Goal: Information Seeking & Learning: Learn about a topic

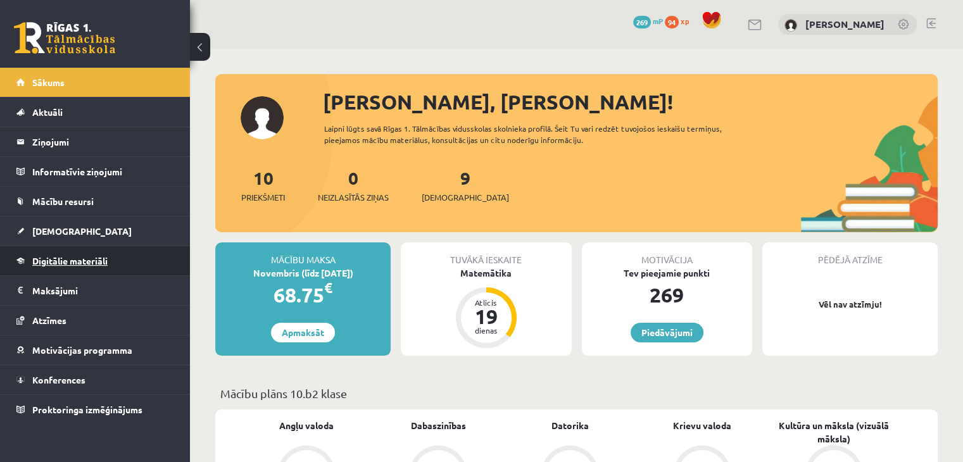
click at [113, 265] on link "Digitālie materiāli" at bounding box center [95, 260] width 158 height 29
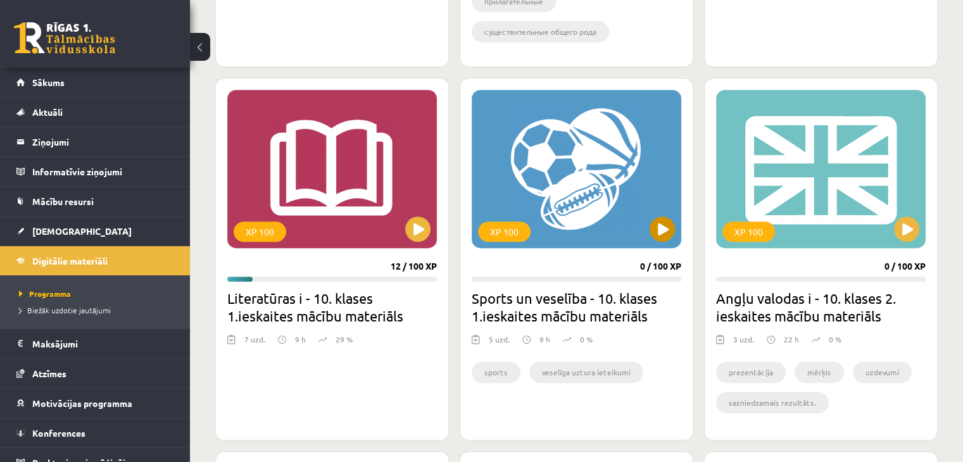
scroll to position [844, 0]
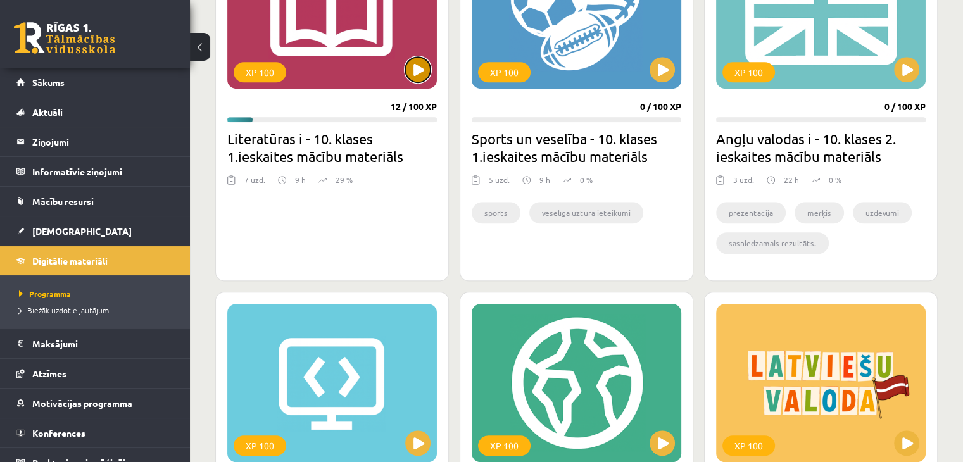
click at [415, 61] on button at bounding box center [417, 69] width 25 height 25
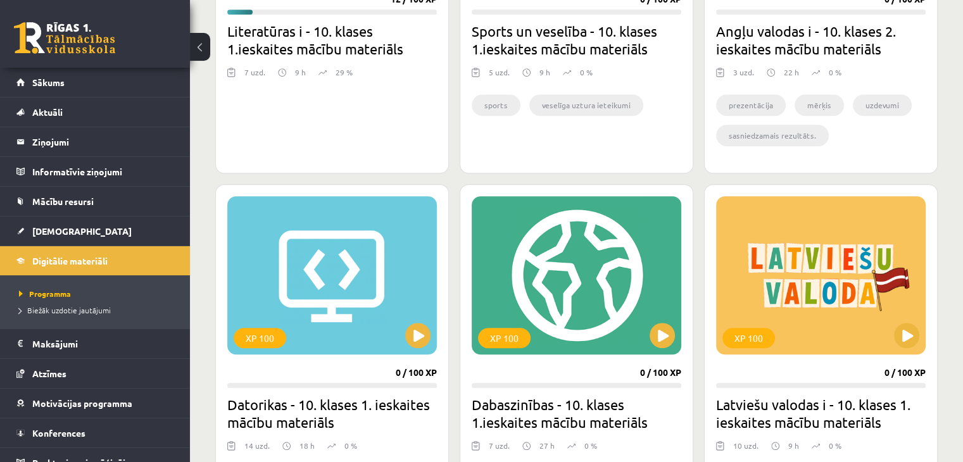
scroll to position [675, 0]
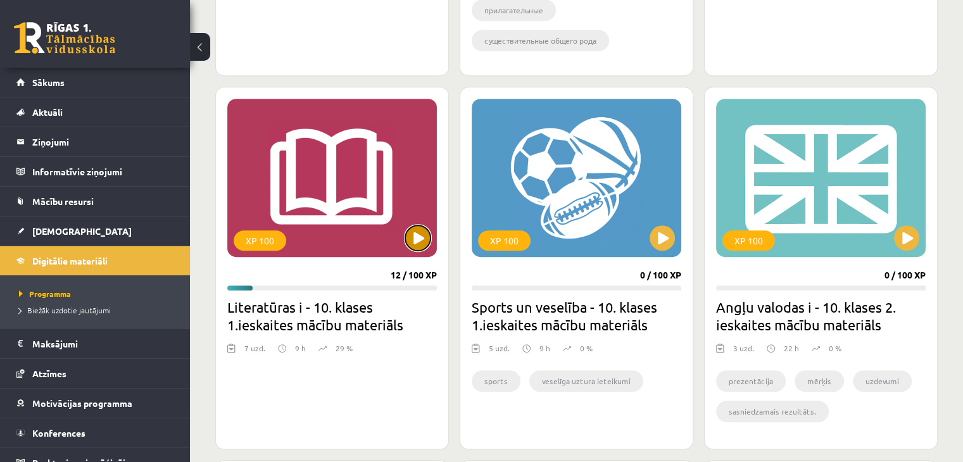
click at [417, 230] on button at bounding box center [417, 237] width 25 height 25
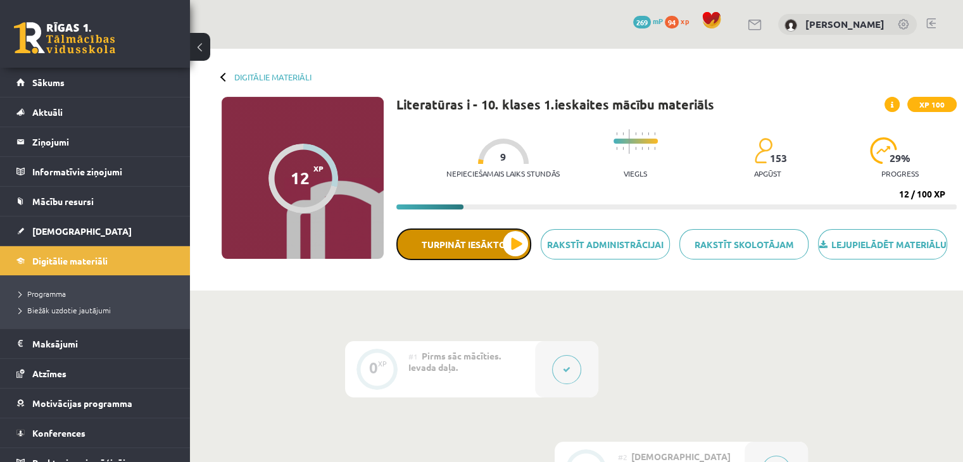
click at [494, 244] on button "Turpināt iesākto" at bounding box center [463, 244] width 135 height 32
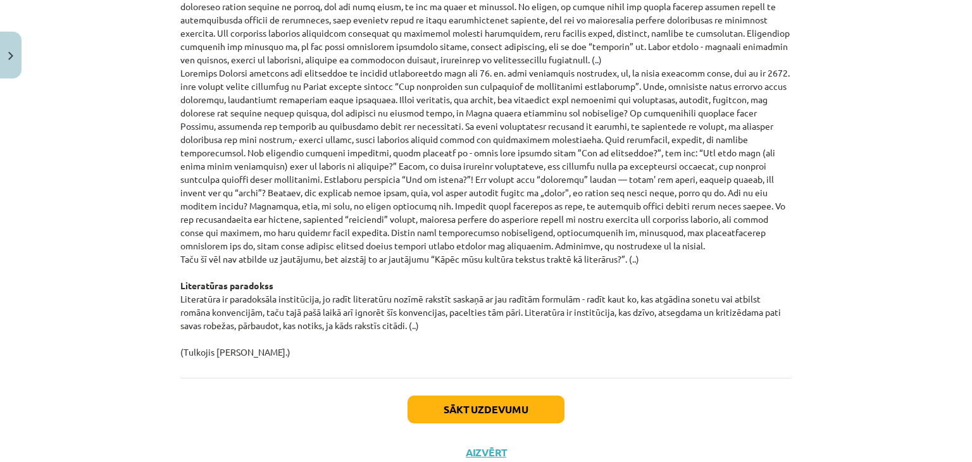
scroll to position [1342, 0]
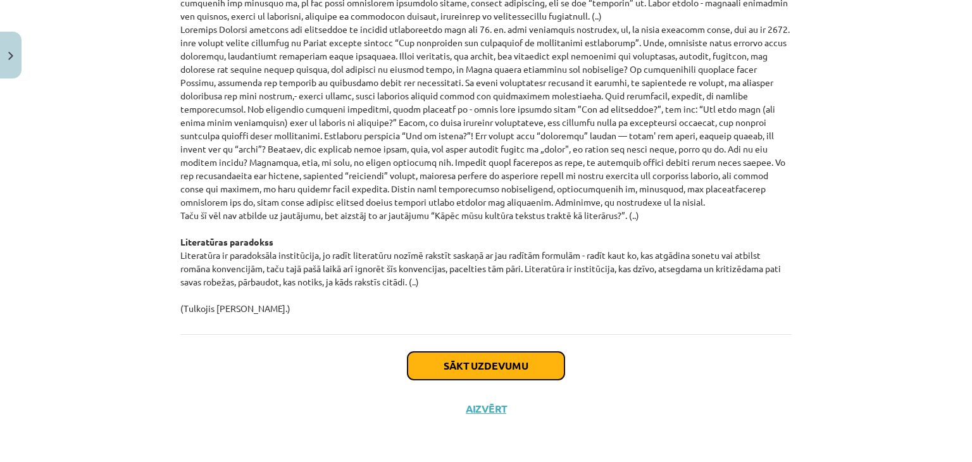
click at [504, 367] on button "Sākt uzdevumu" at bounding box center [486, 366] width 157 height 28
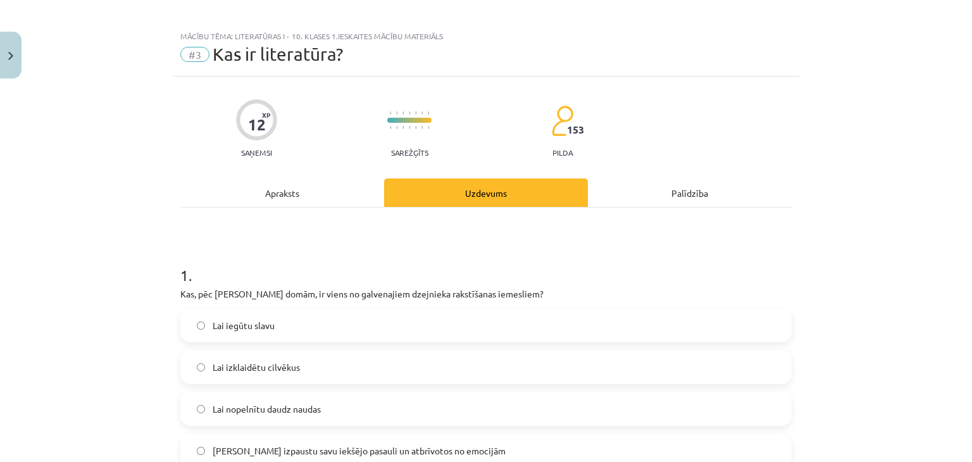
scroll to position [0, 0]
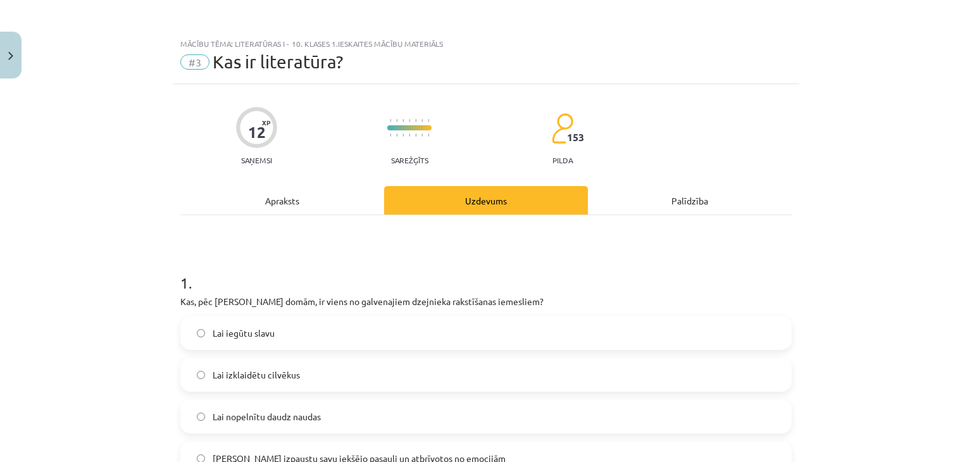
click at [320, 330] on label "Lai iegūtu slavu" at bounding box center [486, 333] width 609 height 32
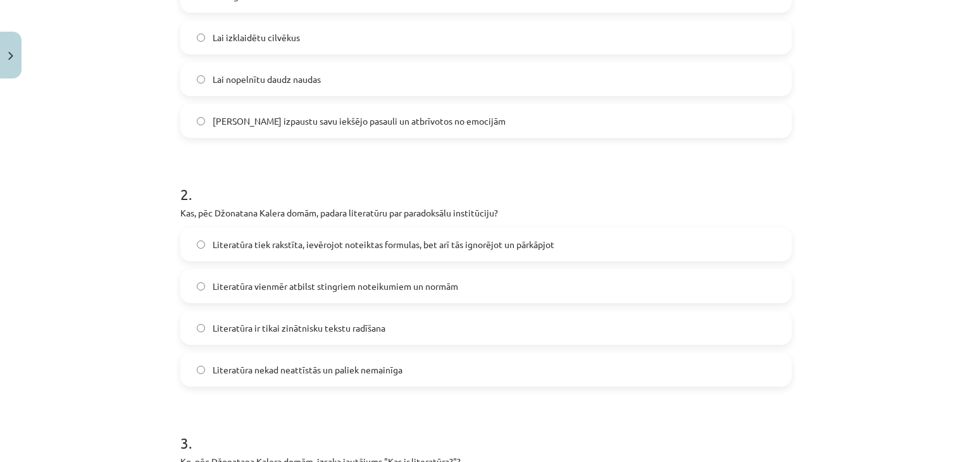
scroll to position [168, 0]
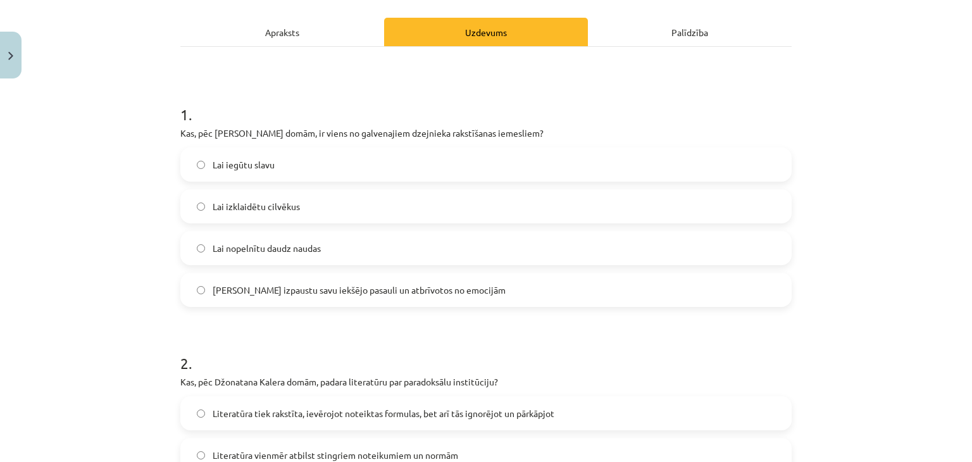
drag, startPoint x: 451, startPoint y: 302, endPoint x: 72, endPoint y: 264, distance: 381.6
click at [72, 264] on div "Mācību tēma: Literatūras i - 10. klases 1.ieskaites mācību materiāls #3 Kas ir …" at bounding box center [486, 231] width 972 height 462
click at [251, 201] on span "Lai izklaidētu cilvēkus" at bounding box center [256, 206] width 87 height 13
click at [327, 302] on label "[PERSON_NAME] izpaustu savu iekšējo pasauli un atbrīvotos no emocijām" at bounding box center [486, 290] width 609 height 32
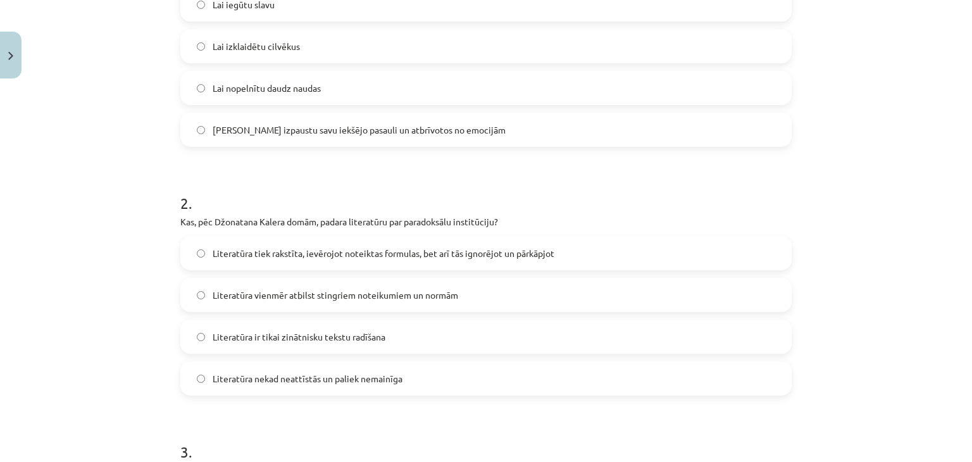
scroll to position [337, 0]
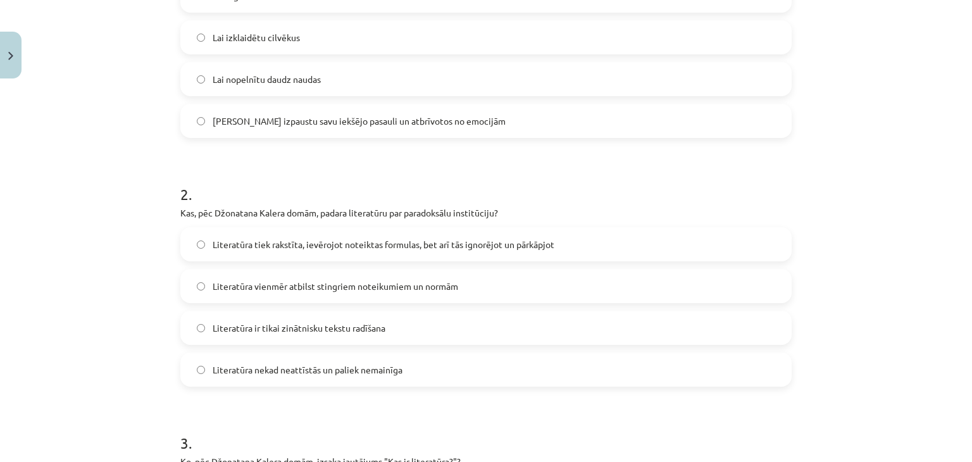
click at [375, 332] on span "Literatūra ir tikai zinātnisku tekstu radīšana" at bounding box center [299, 327] width 173 height 13
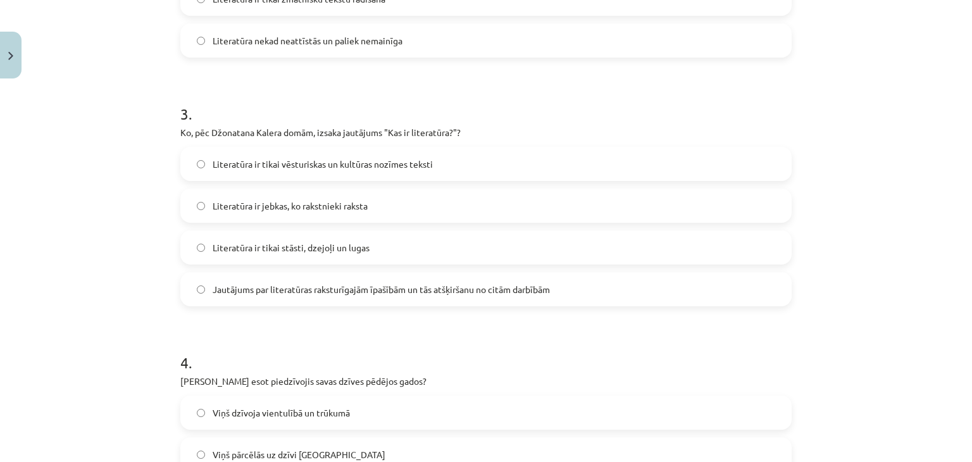
scroll to position [675, 0]
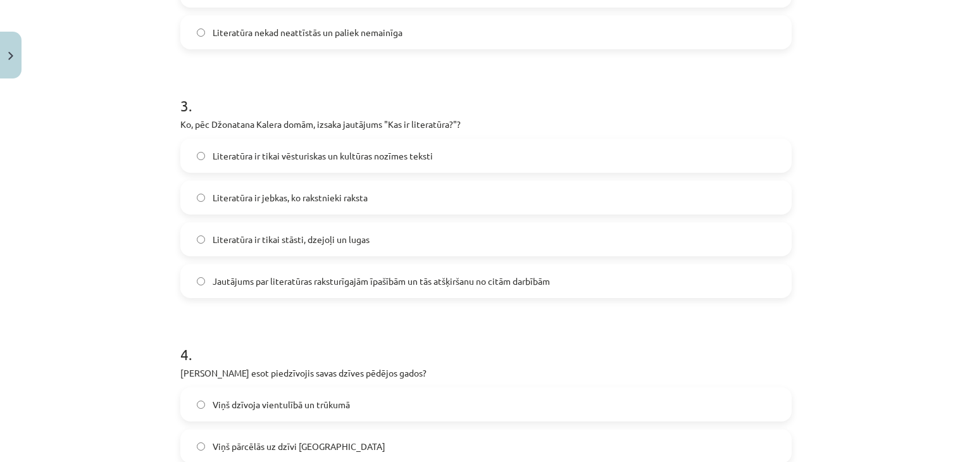
click at [416, 155] on span "Literatūra ir tikai vēsturiskas un kultūras nozīmes teksti" at bounding box center [323, 155] width 220 height 13
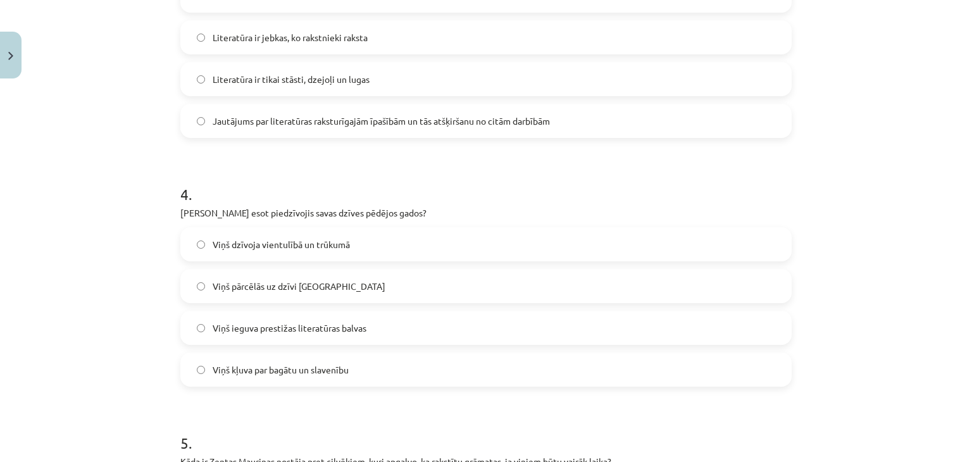
scroll to position [844, 0]
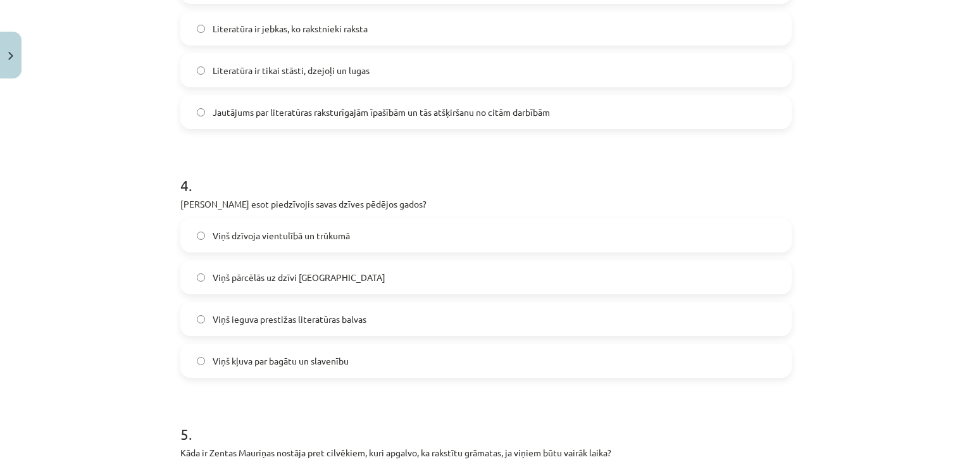
click at [339, 221] on label "Viņš dzīvoja vientulībā un trūkumā" at bounding box center [486, 236] width 609 height 32
click at [301, 364] on span "Viņš kļuva par bagātu un slavenību" at bounding box center [281, 360] width 136 height 13
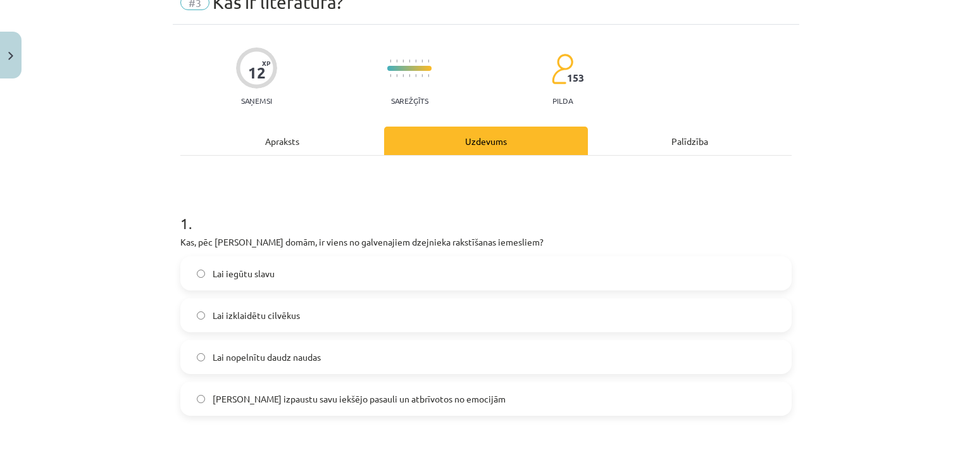
scroll to position [0, 0]
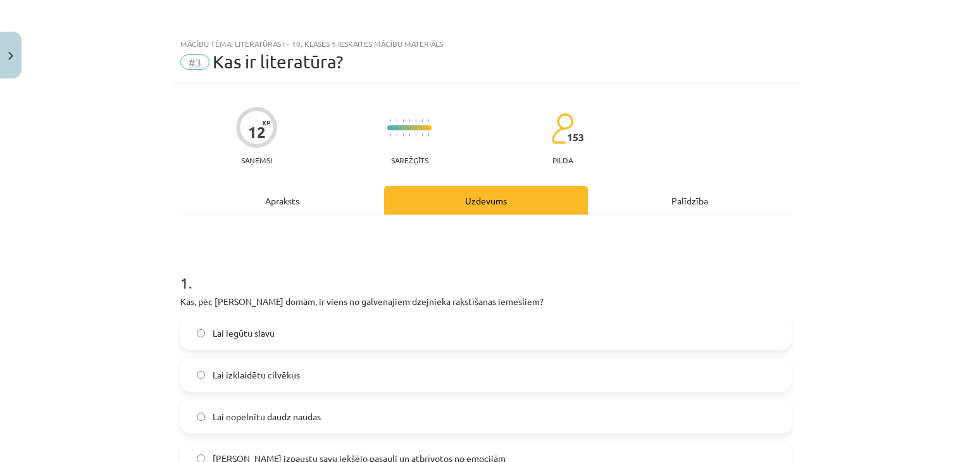
click at [289, 199] on div "Apraksts" at bounding box center [282, 200] width 204 height 28
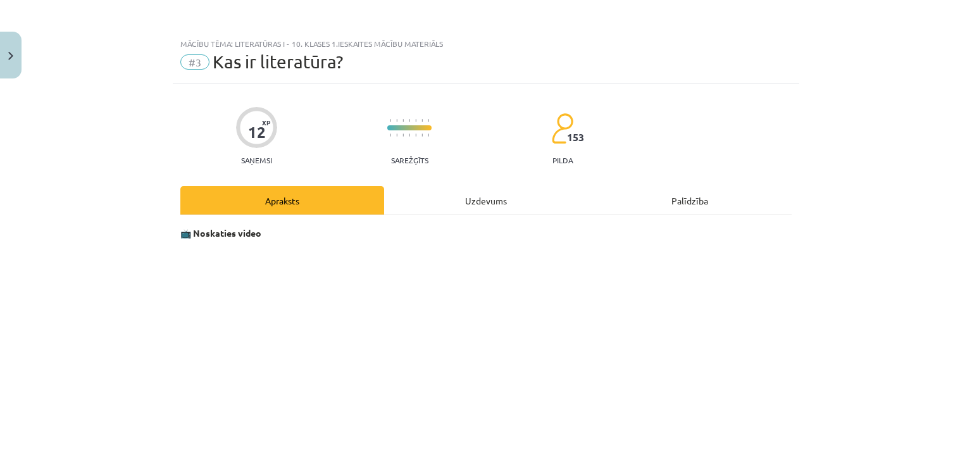
click at [492, 201] on div "Uzdevums" at bounding box center [486, 200] width 204 height 28
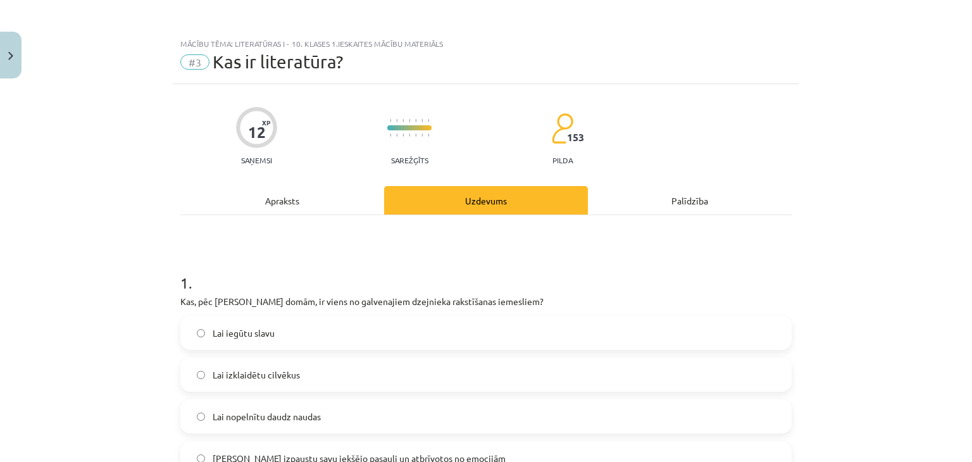
click at [292, 188] on div "Apraksts" at bounding box center [282, 200] width 204 height 28
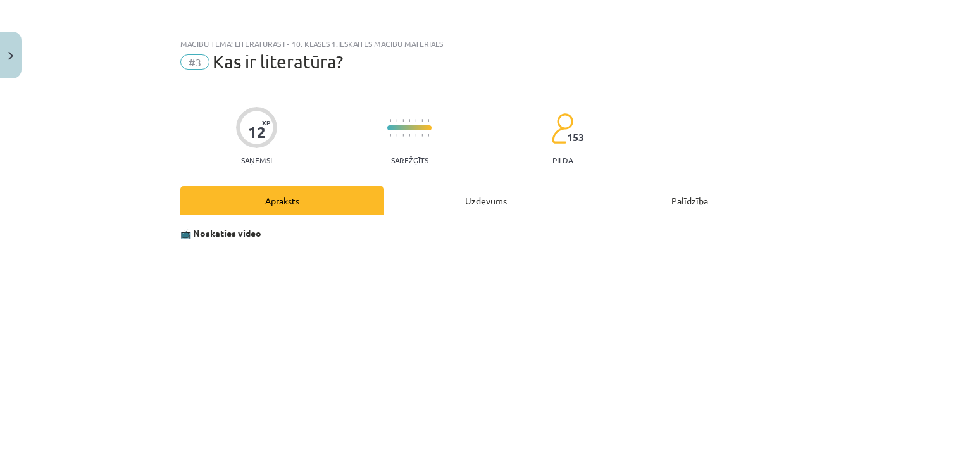
click at [456, 199] on div "Uzdevums" at bounding box center [486, 200] width 204 height 28
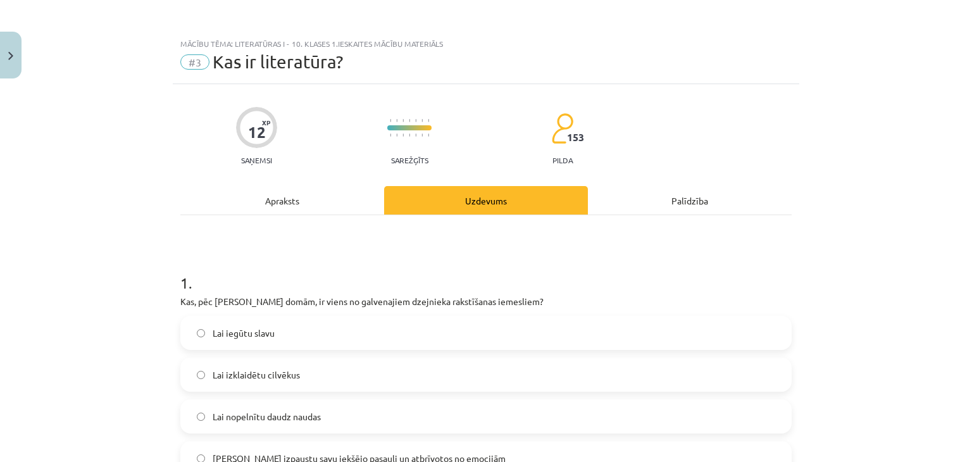
click at [256, 187] on div "Apraksts" at bounding box center [282, 200] width 204 height 28
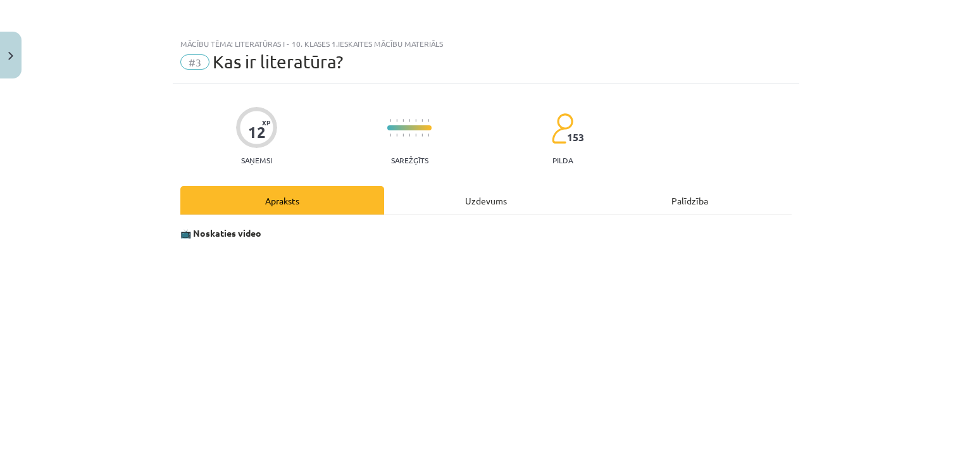
click at [487, 198] on div "Uzdevums" at bounding box center [486, 200] width 204 height 28
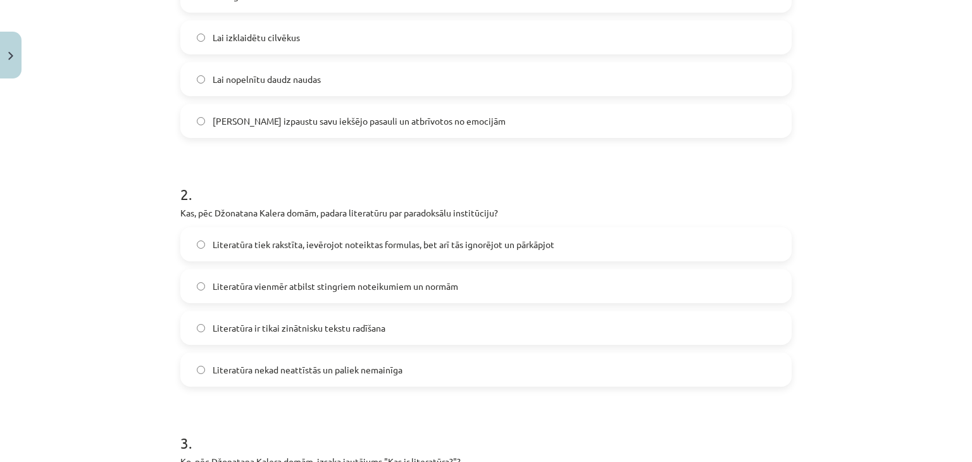
scroll to position [506, 0]
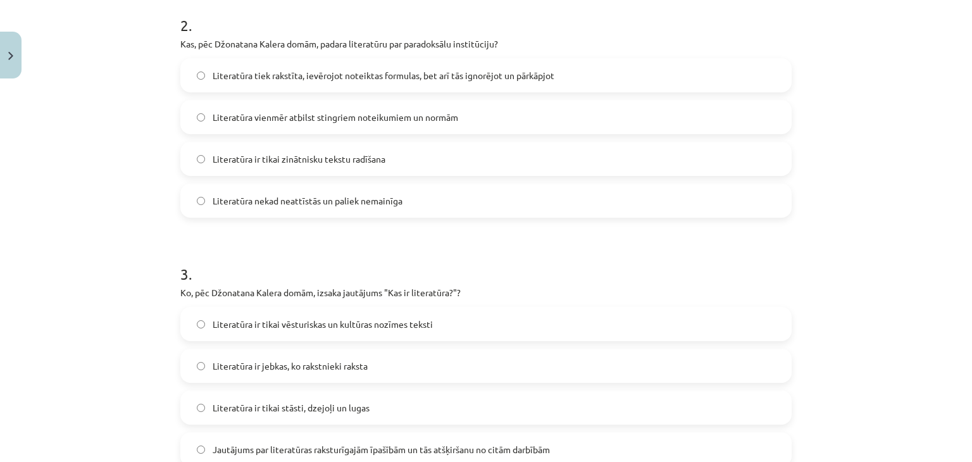
click at [406, 86] on label "Literatūra tiek rakstīta, ievērojot noteiktas formulas, bet arī tās ignorējot u…" at bounding box center [486, 75] width 609 height 32
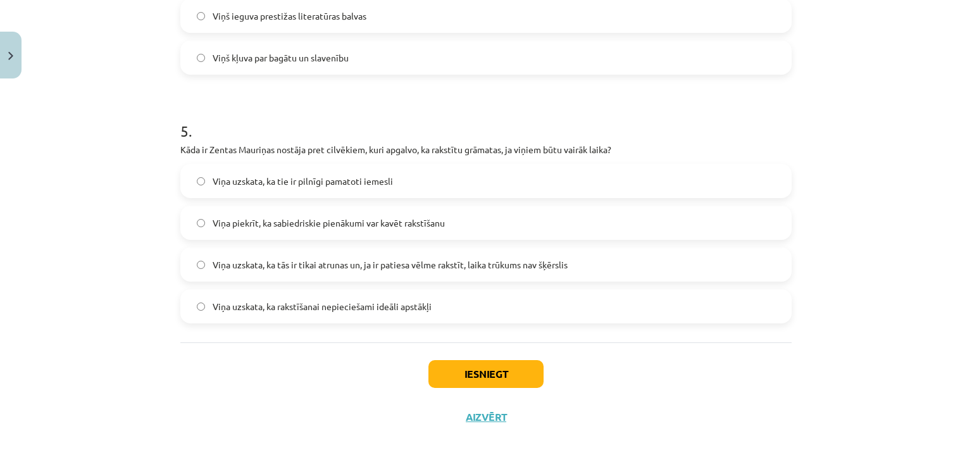
scroll to position [1154, 0]
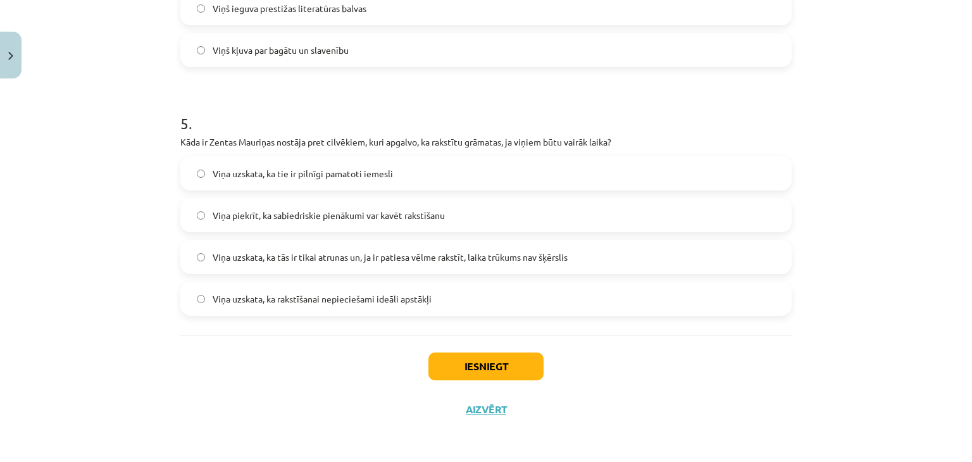
click at [351, 246] on label "Viņa uzskata, ka tās ir tikai atrunas un, ja ir patiesa vēlme rakstīt, laika tr…" at bounding box center [486, 257] width 609 height 32
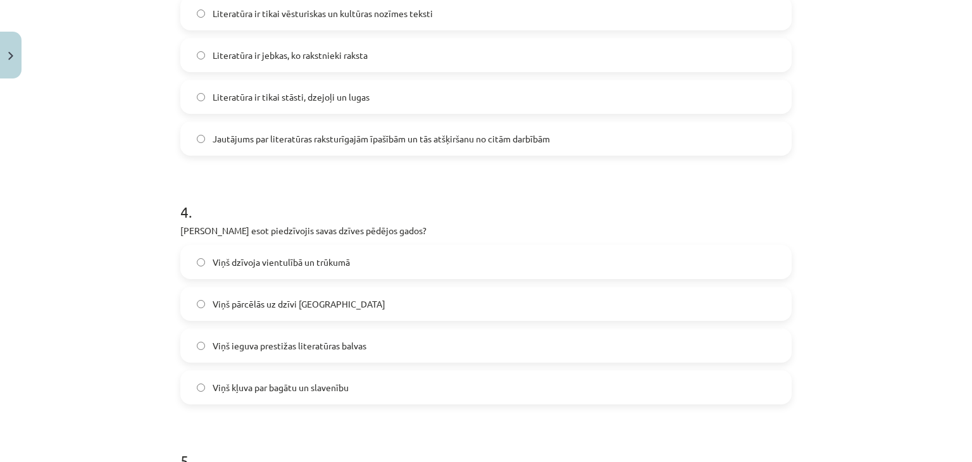
click at [392, 261] on label "Viņš dzīvoja vientulībā un trūkumā" at bounding box center [486, 262] width 609 height 32
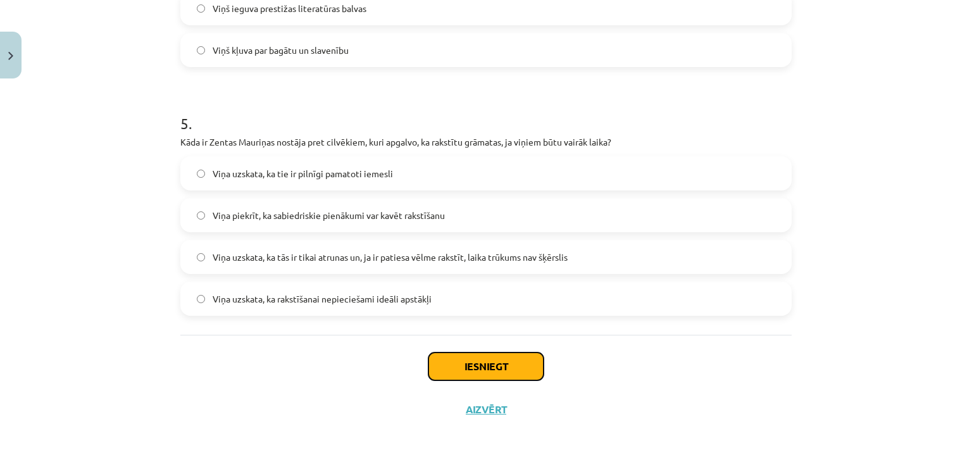
click at [491, 353] on button "Iesniegt" at bounding box center [485, 366] width 115 height 28
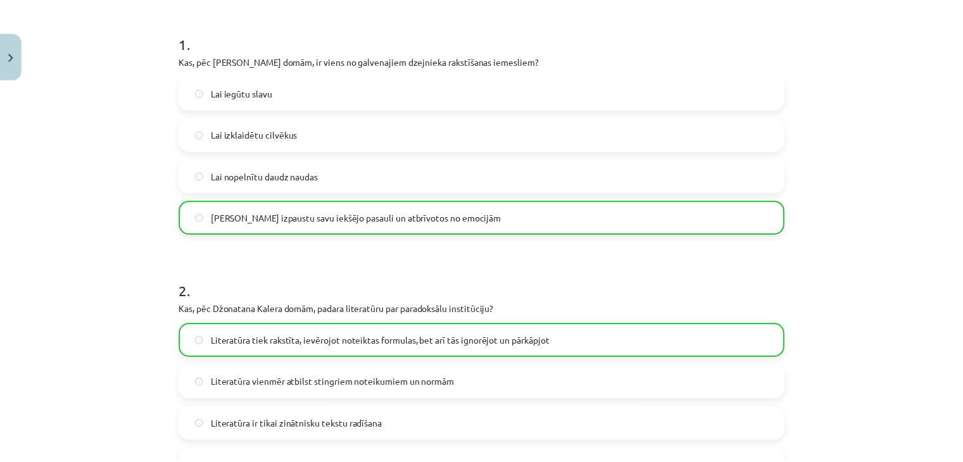
scroll to position [0, 0]
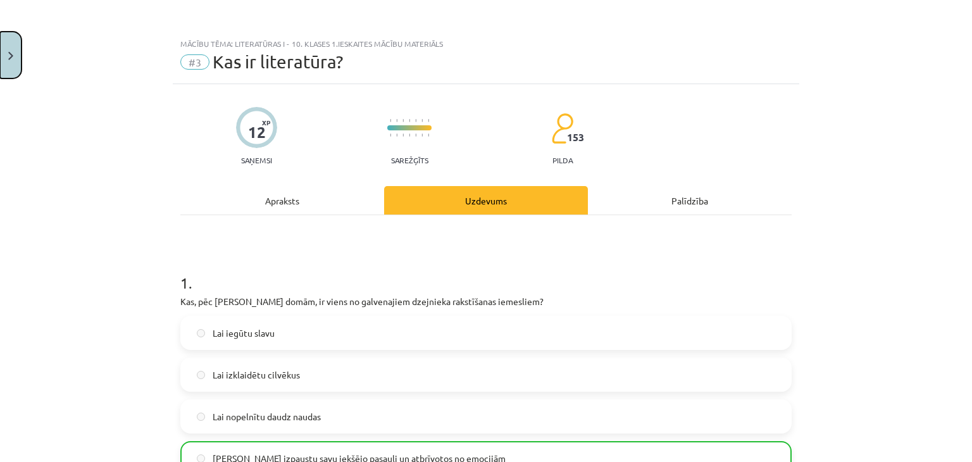
click at [0, 53] on button "Close" at bounding box center [11, 55] width 22 height 47
